Goal: Task Accomplishment & Management: Manage account settings

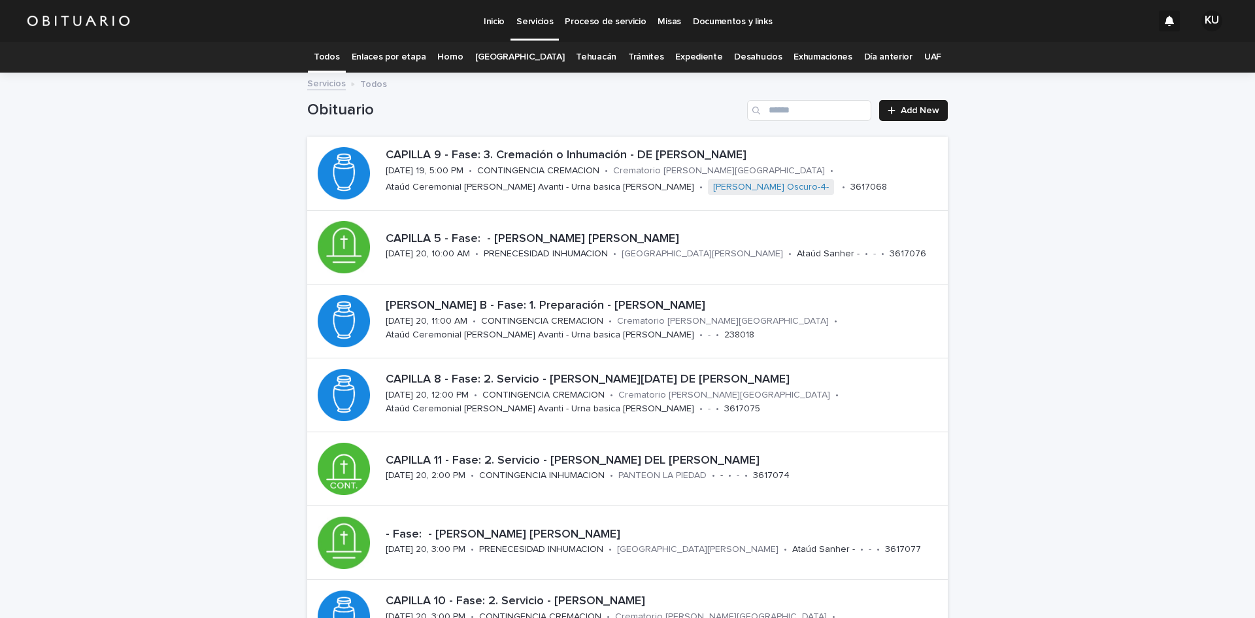
scroll to position [207, 0]
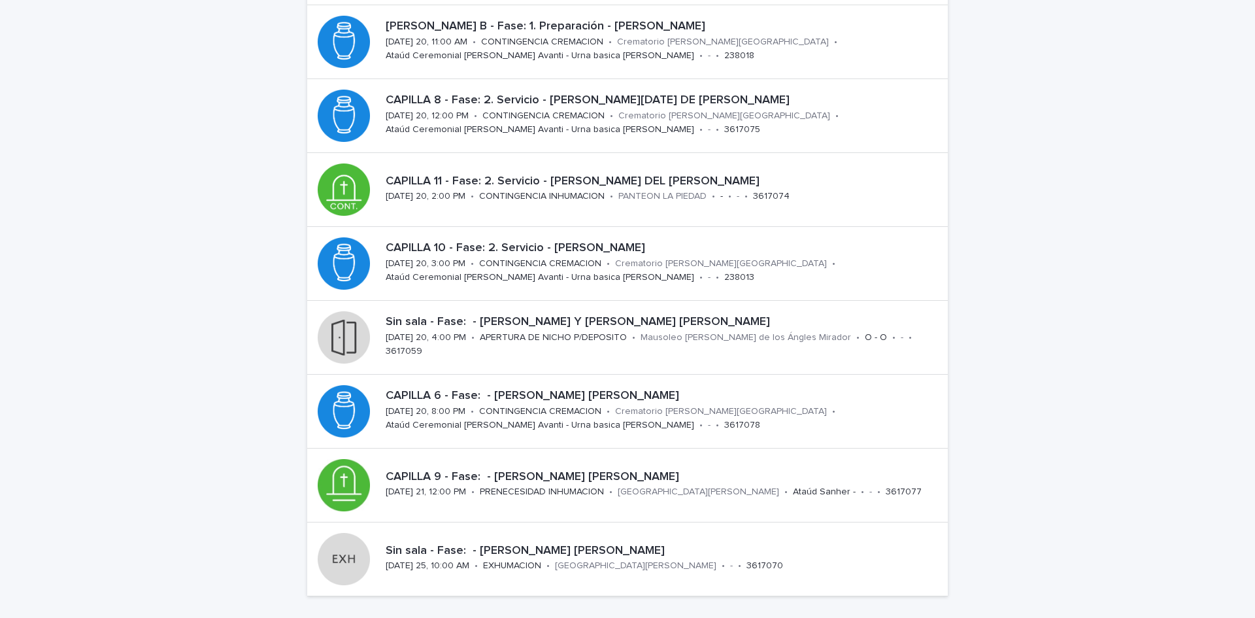
scroll to position [296, 0]
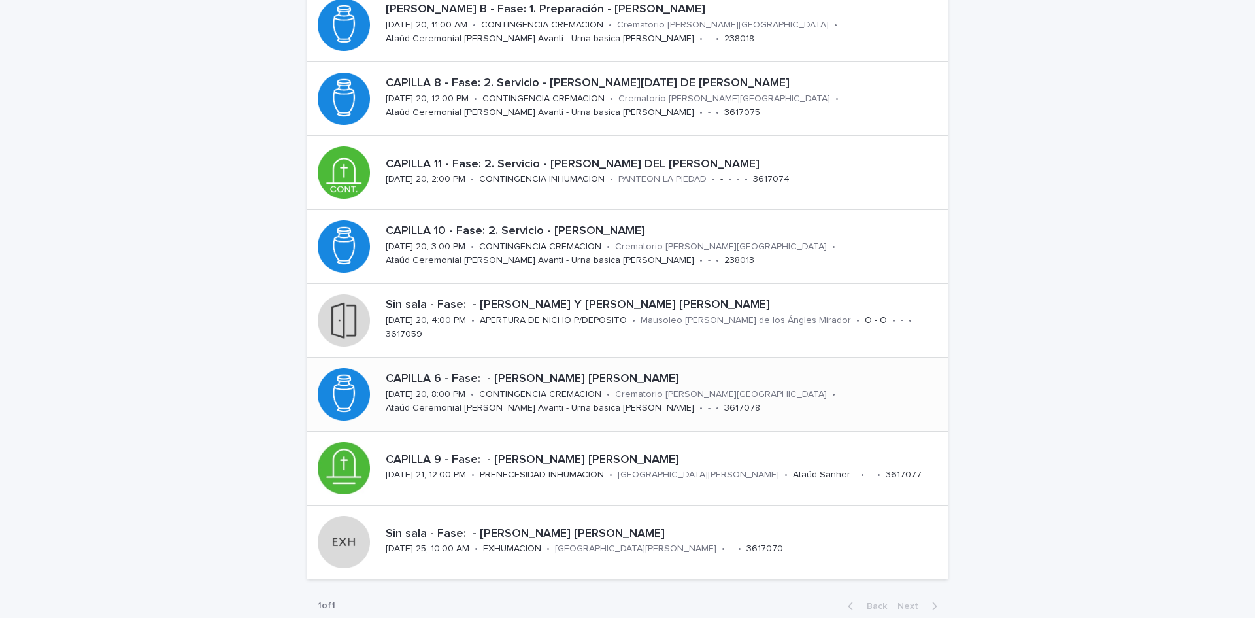
click at [690, 388] on div "Crematorio [PERSON_NAME][GEOGRAPHIC_DATA]" at bounding box center [721, 393] width 212 height 14
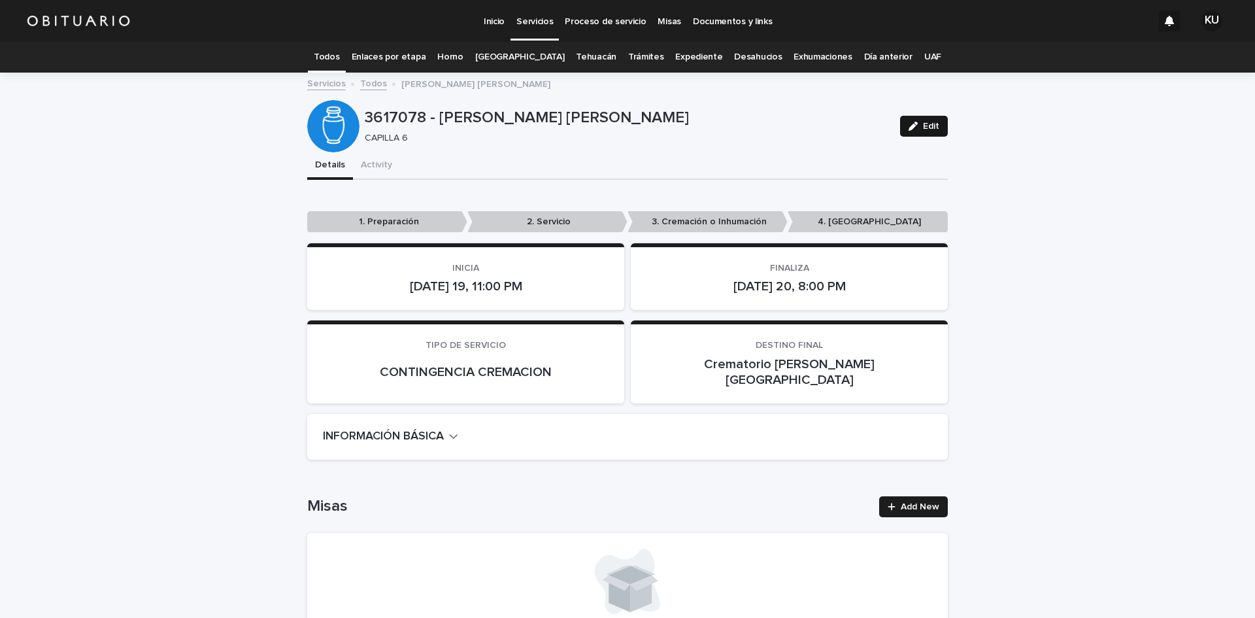
click at [923, 127] on span "Edit" at bounding box center [931, 126] width 16 height 9
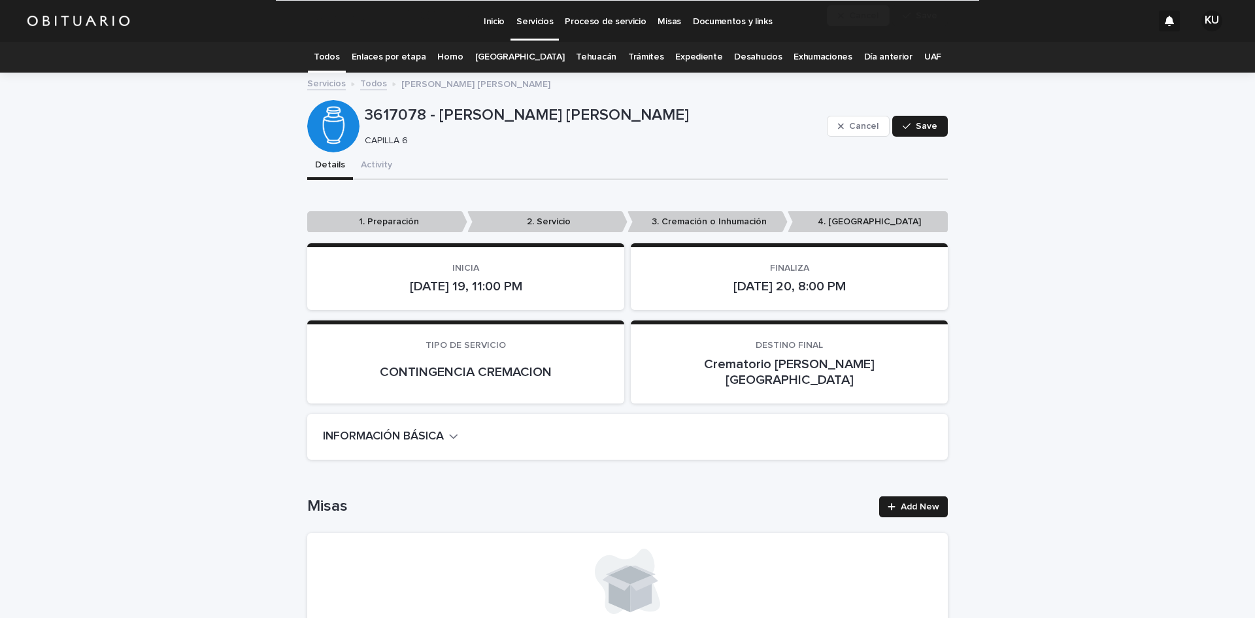
scroll to position [2703, 0]
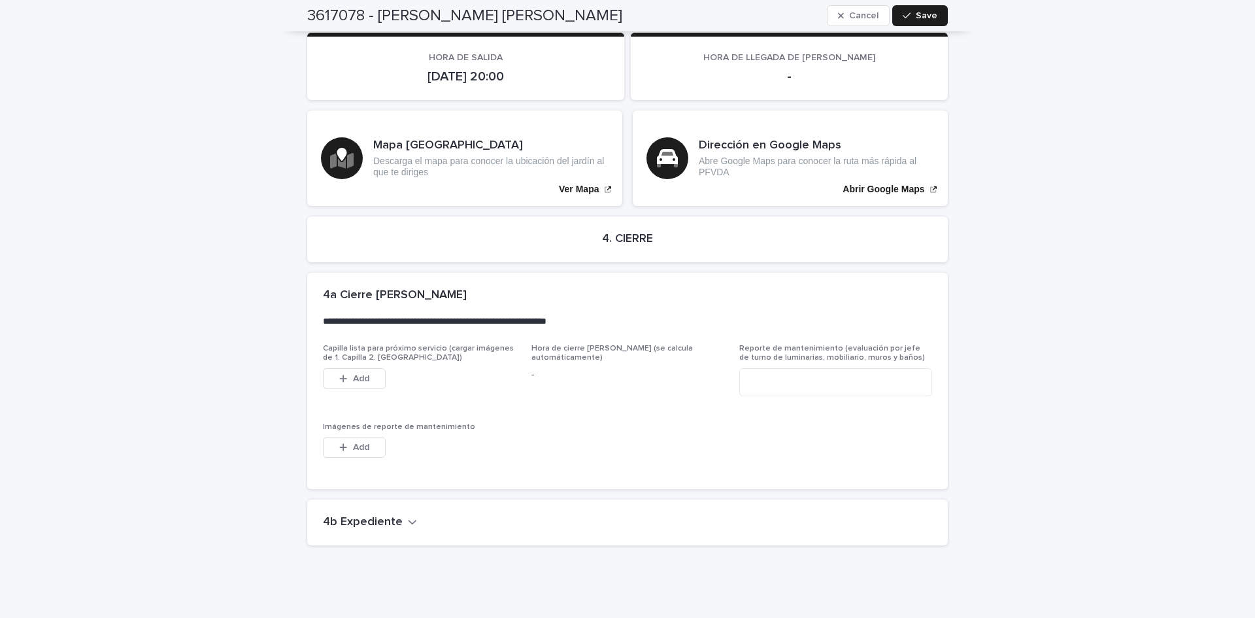
click at [408, 516] on icon "button" at bounding box center [412, 522] width 9 height 12
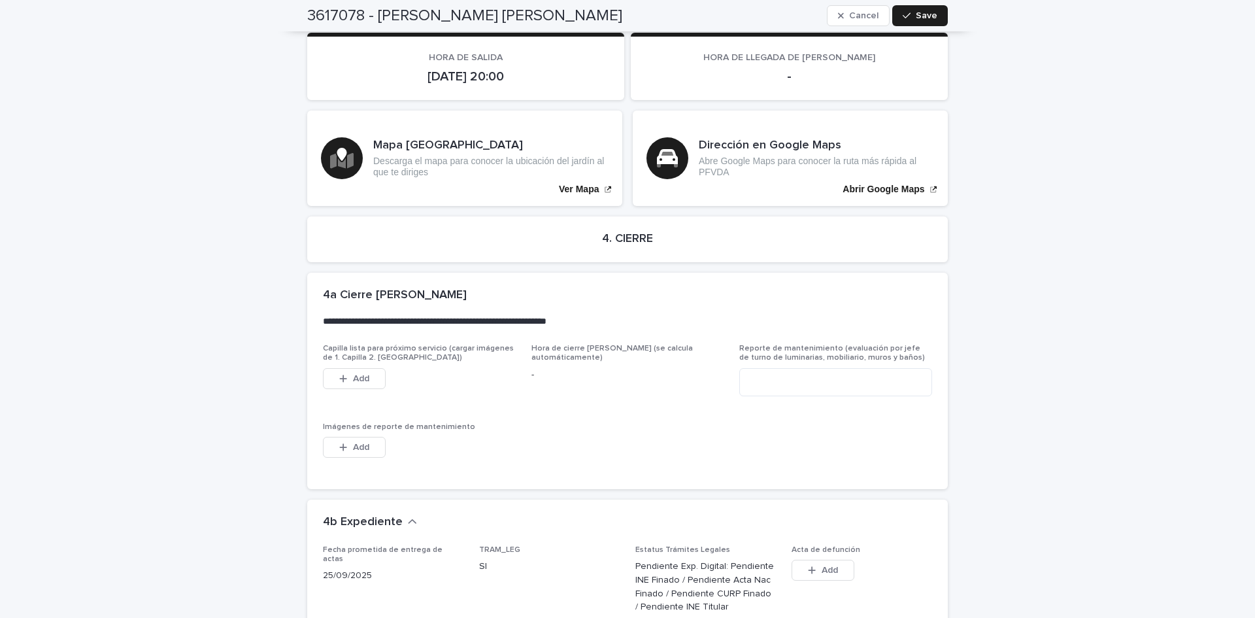
scroll to position [3142, 0]
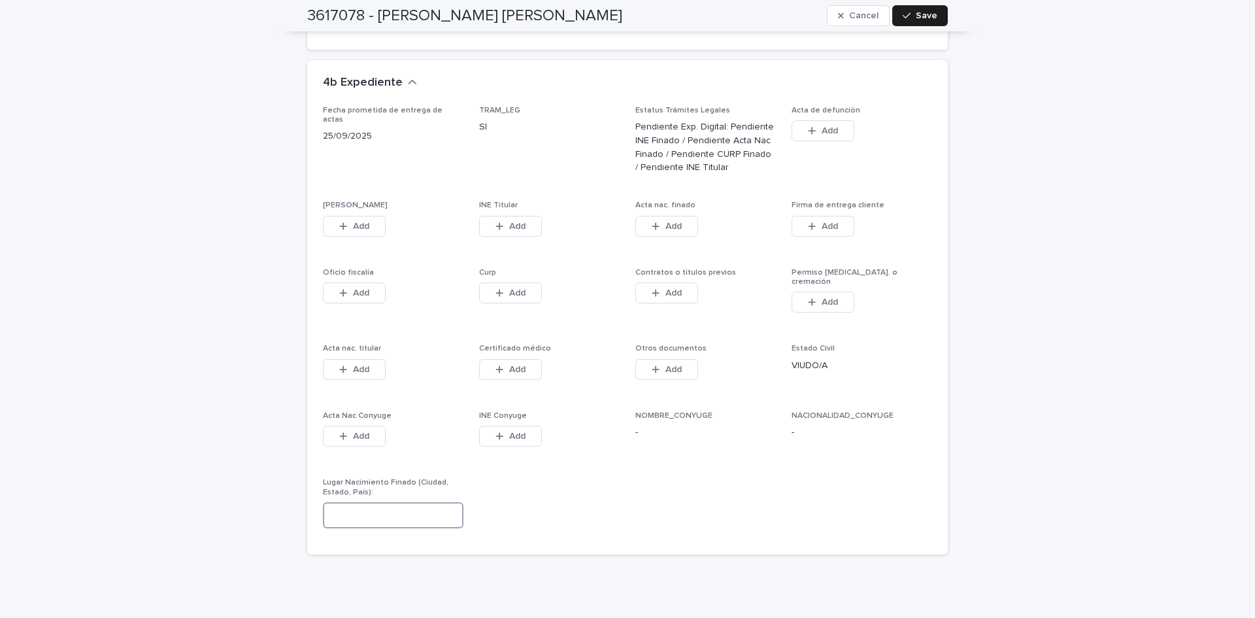
click at [336, 502] on input at bounding box center [393, 515] width 141 height 26
type input "*"
type input "**********"
click at [916, 17] on span "Save" at bounding box center [927, 15] width 22 height 9
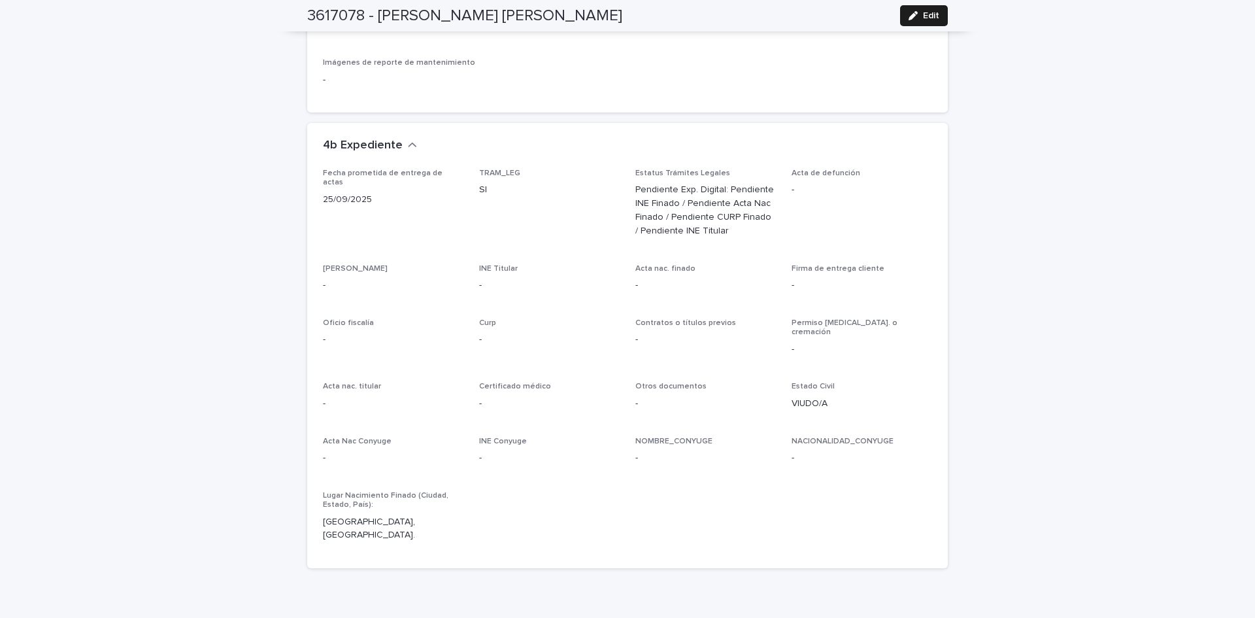
scroll to position [0, 0]
